Goal: Task Accomplishment & Management: Complete application form

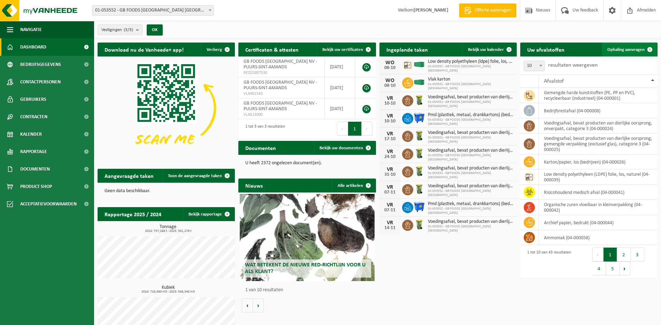
click at [629, 49] on span "Ophaling aanvragen" at bounding box center [625, 49] width 37 height 5
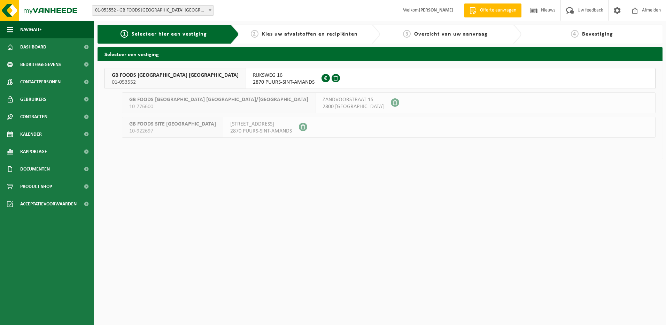
click at [253, 80] on span "2870 PUURS-SINT-AMANDS" at bounding box center [284, 82] width 62 height 7
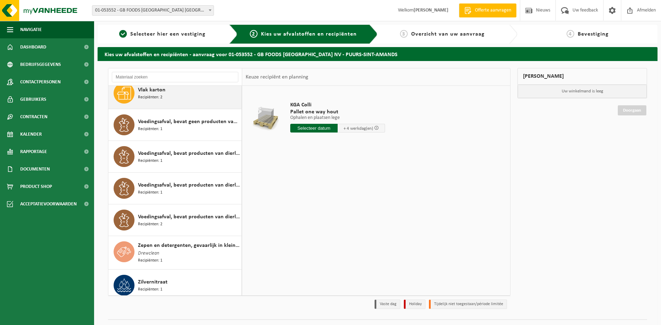
scroll to position [1091, 0]
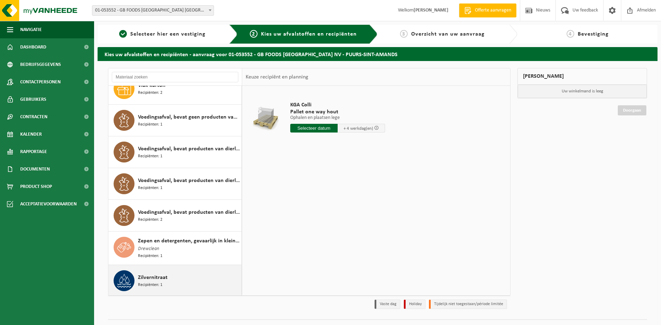
click at [148, 282] on span "Recipiënten: 1" at bounding box center [150, 285] width 24 height 7
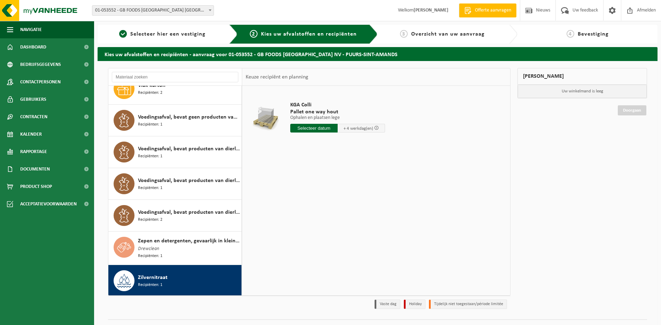
click at [318, 127] on input "text" at bounding box center [313, 128] width 47 height 9
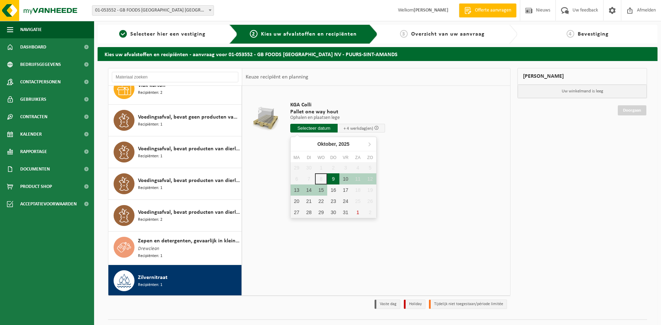
click at [333, 179] on div "9" at bounding box center [333, 178] width 12 height 11
type input "Van 2025-10-09"
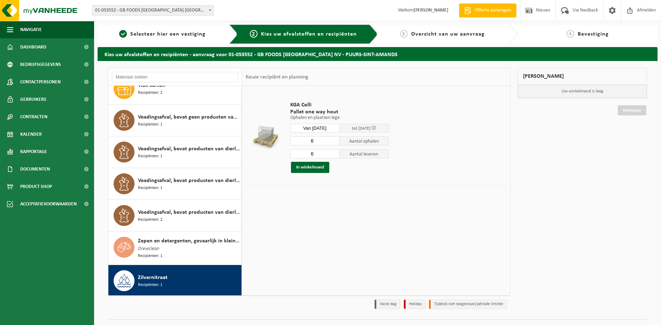
click at [314, 141] on input "6" at bounding box center [314, 140] width 49 height 9
type input "4"
type input "1"
click at [314, 151] on input "6" at bounding box center [314, 153] width 49 height 9
type input "0"
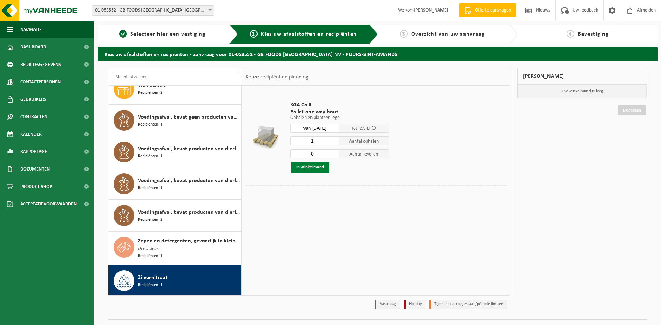
click at [315, 167] on button "In winkelmand" at bounding box center [310, 167] width 38 height 11
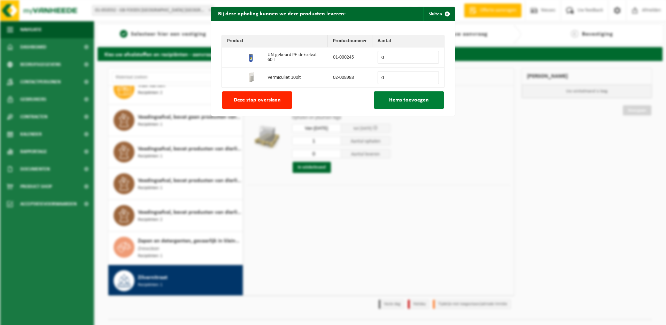
click at [424, 101] on span "Items toevoegen" at bounding box center [409, 100] width 40 height 6
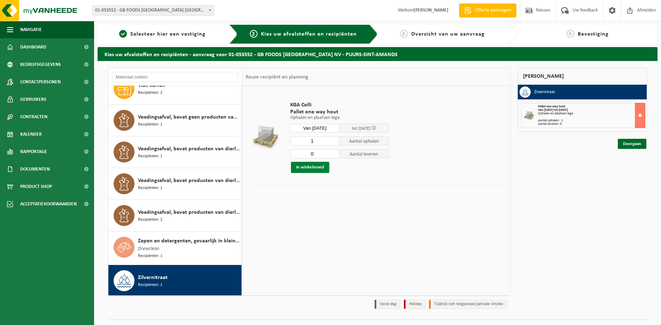
click at [317, 170] on button "In winkelmand" at bounding box center [310, 167] width 38 height 11
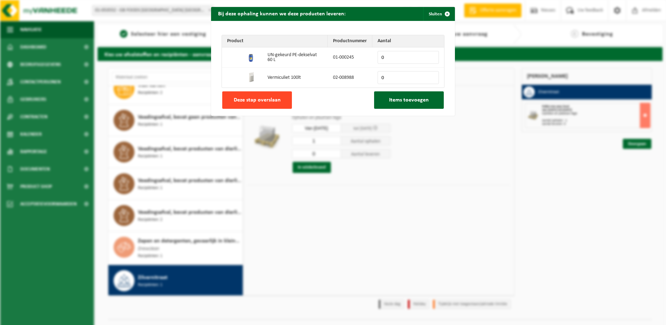
click at [258, 93] on button "Deze stap overslaan" at bounding box center [257, 99] width 70 height 17
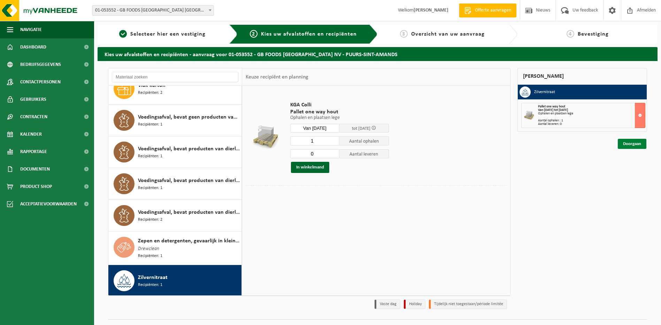
click at [634, 143] on link "Doorgaan" at bounding box center [632, 144] width 29 height 10
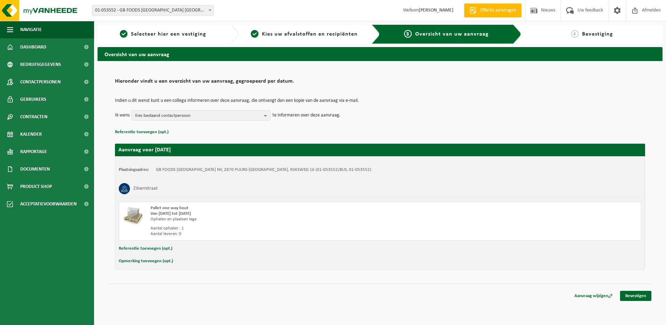
click at [146, 261] on button "Opmerking toevoegen (opt.)" at bounding box center [146, 260] width 54 height 9
click at [170, 260] on input "text" at bounding box center [394, 261] width 482 height 10
type input "4"
type input "(40 x bidon 10 Liter) op eenmalige pallet (80 x 120 cm)"
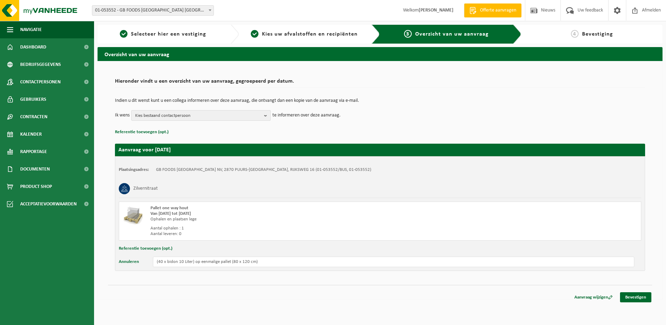
click at [267, 116] on b "button" at bounding box center [267, 115] width 6 height 10
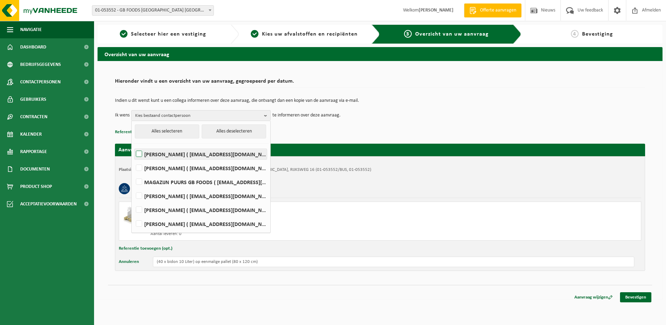
drag, startPoint x: 141, startPoint y: 167, endPoint x: 141, endPoint y: 157, distance: 9.8
click at [141, 163] on label "Dirk De Smet ( dirk_de_smet@thegbfoods.com )" at bounding box center [200, 168] width 132 height 10
click at [133, 159] on input "Dirk De Smet ( dirk_de_smet@thegbfoods.com )" at bounding box center [133, 159] width 0 height 0
checkbox input "true"
click at [140, 154] on label "Devy De Keersmaeker ( devy_dekeersmaeker@thegbfoods.com )" at bounding box center [200, 154] width 132 height 10
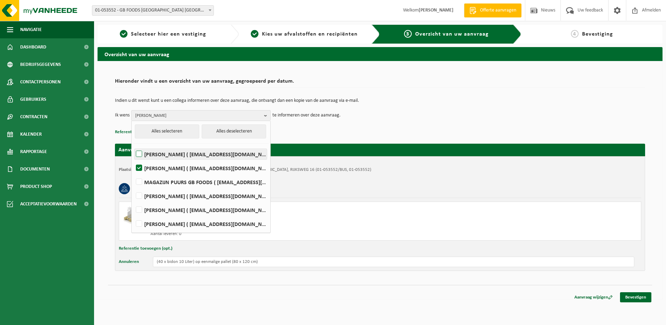
click at [133, 145] on input "Devy De Keersmaeker ( devy_dekeersmaeker@thegbfoods.com )" at bounding box center [133, 145] width 0 height 0
checkbox input "true"
click at [139, 181] on label "MAGAZIJN PUURS GB FOODS ( puurs.magazijn@thegbfoods.com )" at bounding box center [200, 182] width 132 height 10
click at [133, 173] on input "MAGAZIJN PUURS GB FOODS ( puurs.magazijn@thegbfoods.com )" at bounding box center [133, 173] width 0 height 0
checkbox input "true"
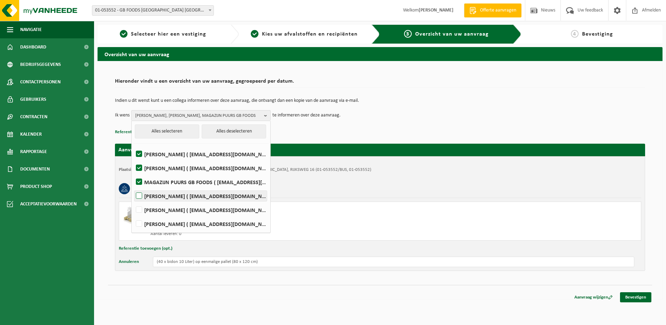
click at [138, 196] on label "Andre Reyniers ( andre_reyniers@thegbfoods.com )" at bounding box center [200, 196] width 132 height 10
click at [133, 187] on input "Andre Reyniers ( andre_reyniers@thegbfoods.com )" at bounding box center [133, 187] width 0 height 0
checkbox input "true"
click at [139, 209] on label "Gunter Storms ( gunter_storms@thegbfoods.com )" at bounding box center [200, 210] width 132 height 10
click at [133, 201] on input "Gunter Storms ( gunter_storms@thegbfoods.com )" at bounding box center [133, 201] width 0 height 0
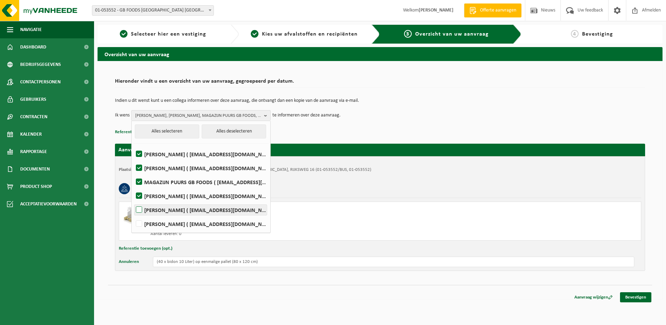
checkbox input "true"
click at [140, 223] on label "Said Tizi ( said_tizi@thegbfoods.com )" at bounding box center [200, 223] width 132 height 10
click at [133, 215] on input "Said Tizi ( said_tizi@thegbfoods.com )" at bounding box center [133, 215] width 0 height 0
checkbox input "true"
click at [641, 295] on link "Bevestigen" at bounding box center [635, 297] width 31 height 10
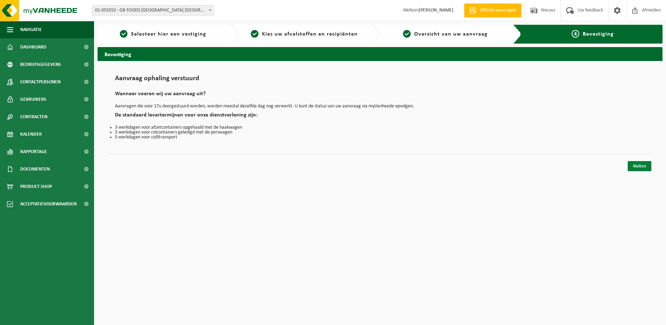
click at [647, 164] on link "Sluiten" at bounding box center [640, 166] width 24 height 10
